Goal: Information Seeking & Learning: Learn about a topic

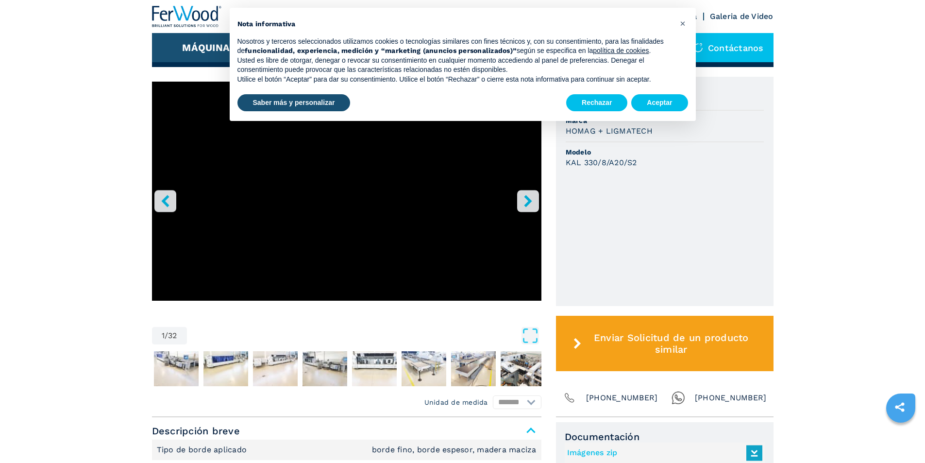
scroll to position [291, 0]
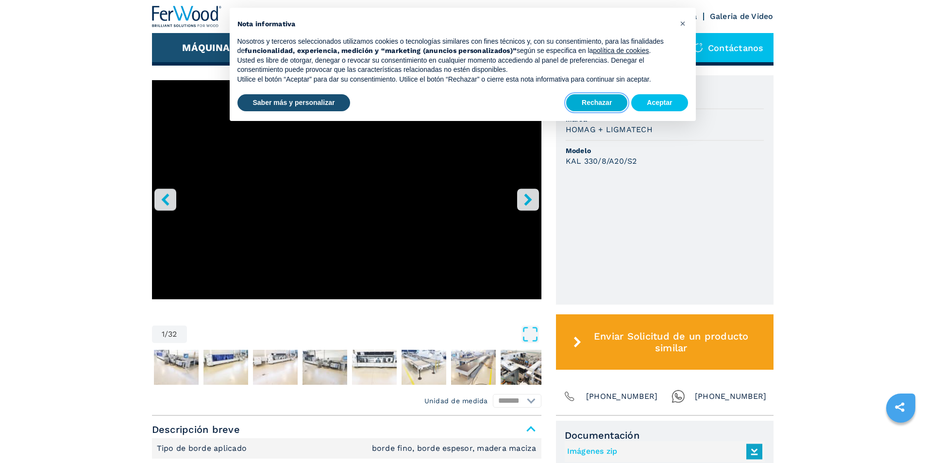
click at [615, 99] on button "Rechazar" at bounding box center [596, 102] width 61 height 17
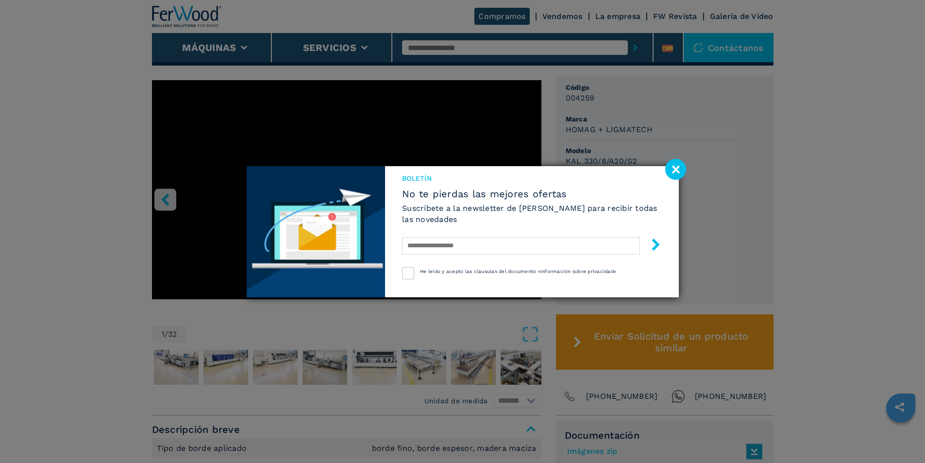
click at [674, 166] on image at bounding box center [675, 169] width 21 height 21
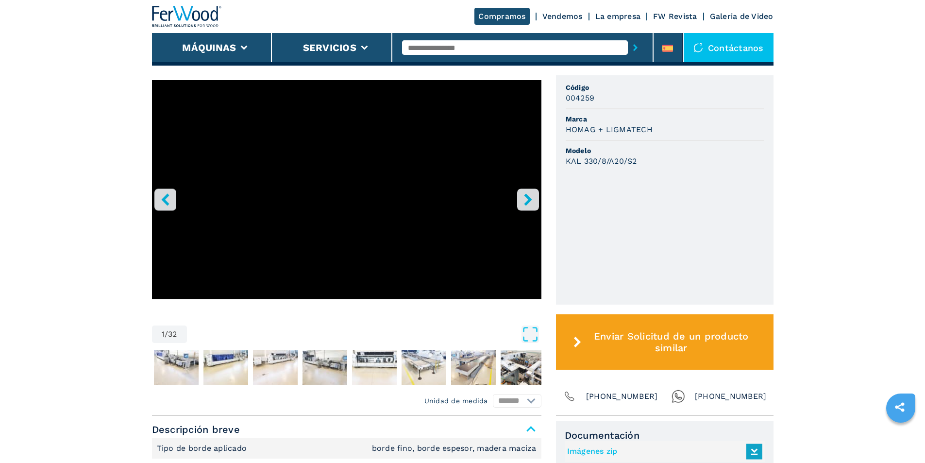
click at [528, 194] on icon "right-button" at bounding box center [528, 199] width 12 height 12
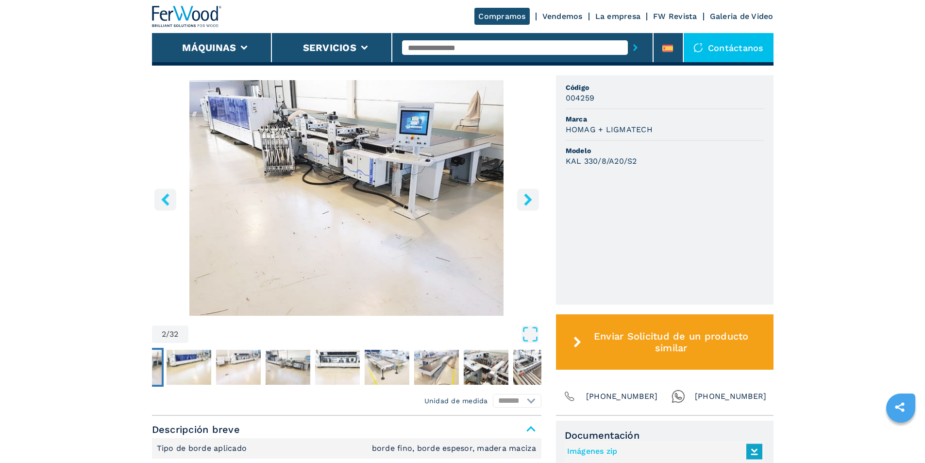
click at [528, 194] on icon "right-button" at bounding box center [528, 199] width 12 height 12
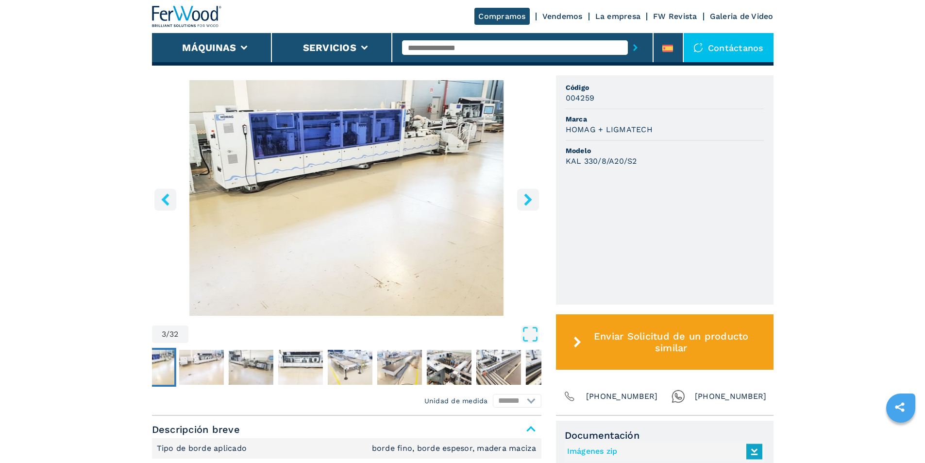
click at [528, 194] on icon "right-button" at bounding box center [528, 199] width 12 height 12
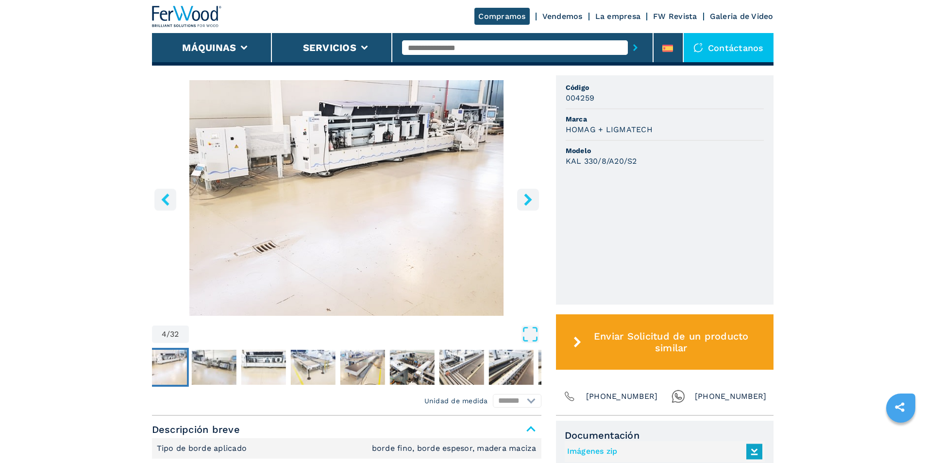
click at [528, 194] on icon "right-button" at bounding box center [528, 199] width 12 height 12
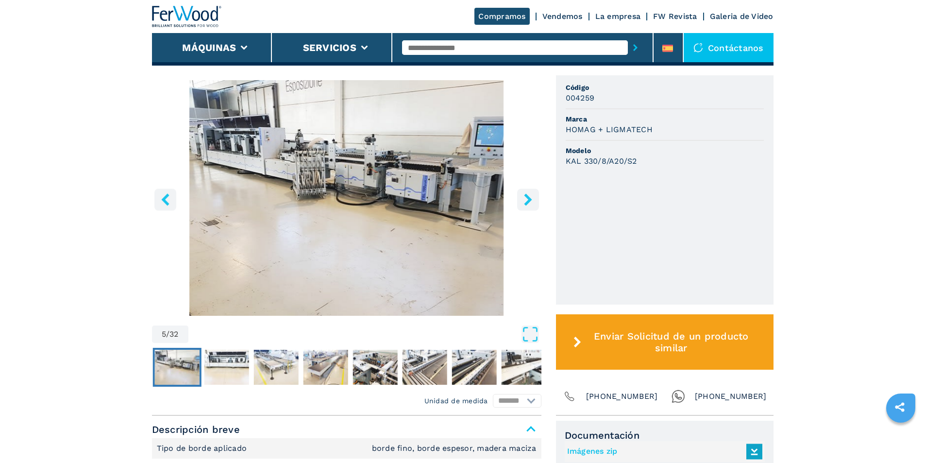
click at [528, 194] on icon "right-button" at bounding box center [528, 199] width 12 height 12
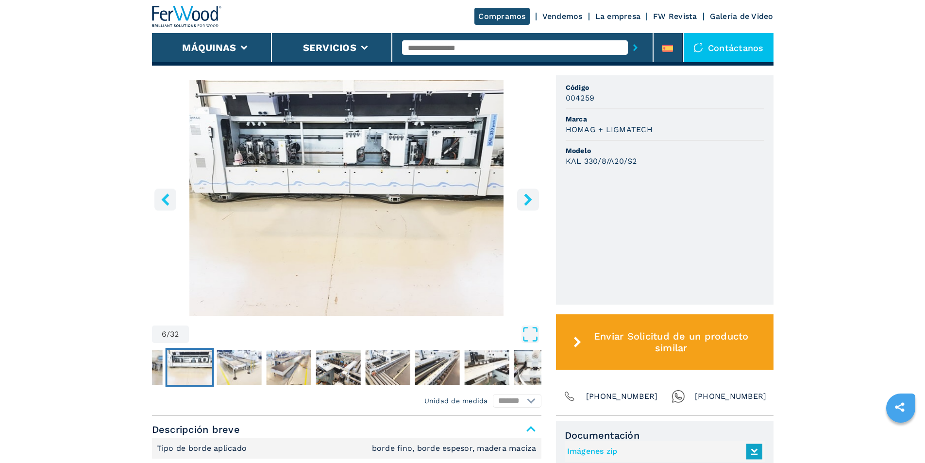
click at [528, 194] on icon "right-button" at bounding box center [528, 199] width 12 height 12
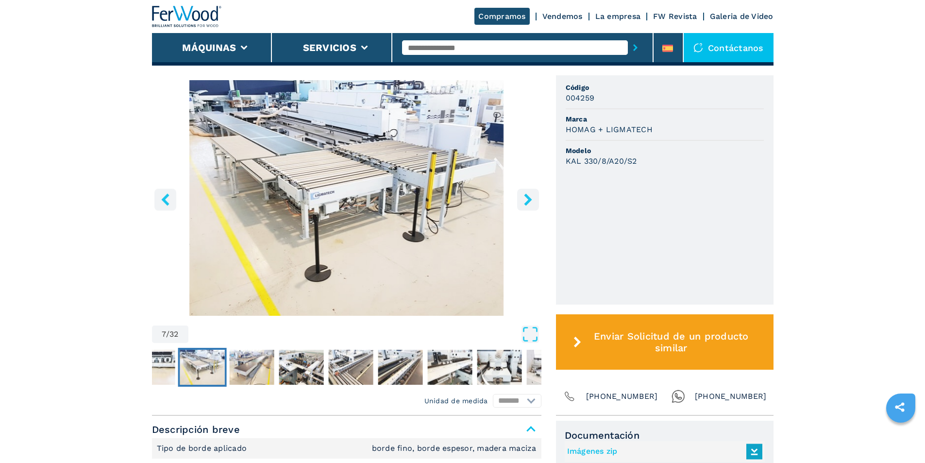
click at [522, 197] on icon "right-button" at bounding box center [528, 199] width 12 height 12
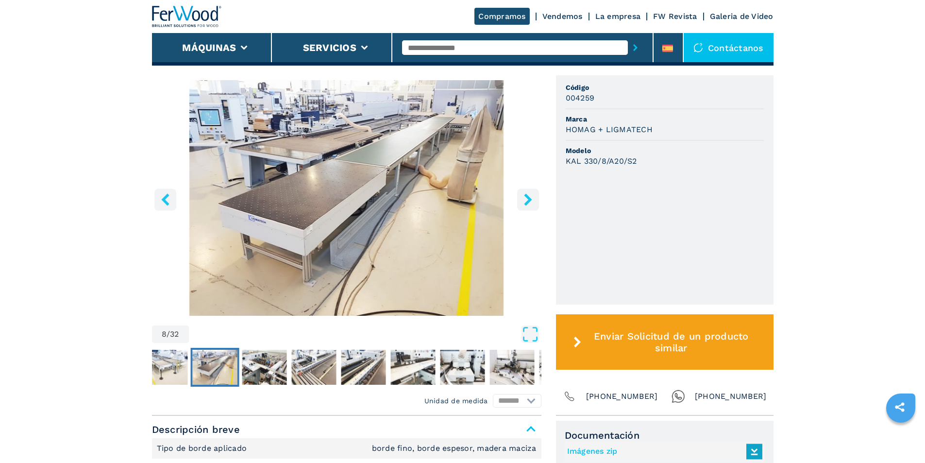
click at [529, 199] on icon "right-button" at bounding box center [528, 199] width 8 height 12
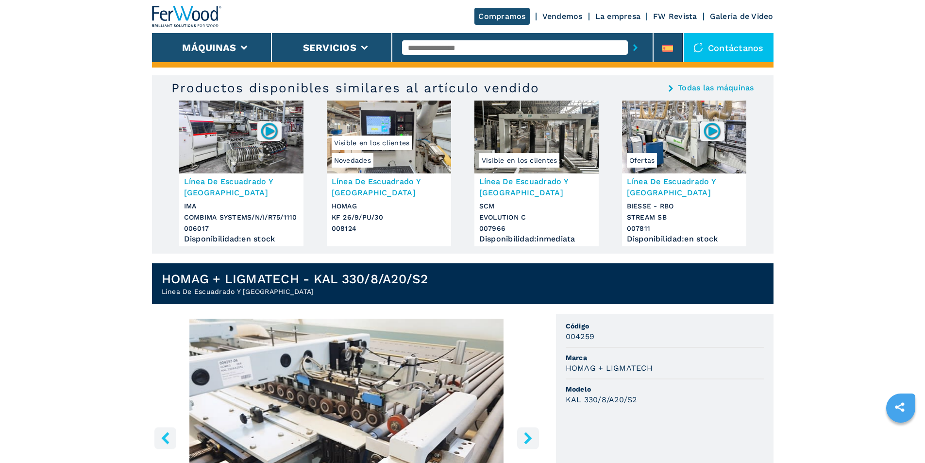
scroll to position [49, 0]
